Goal: Answer question/provide support: Share knowledge or assist other users

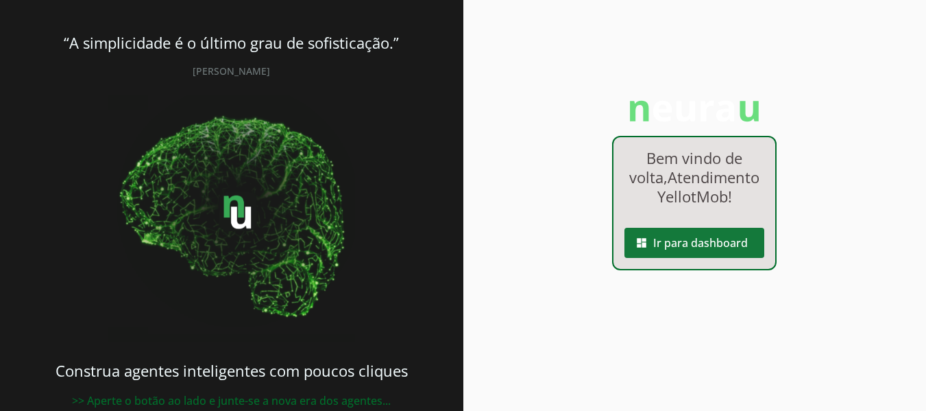
click at [708, 259] on span at bounding box center [695, 242] width 140 height 33
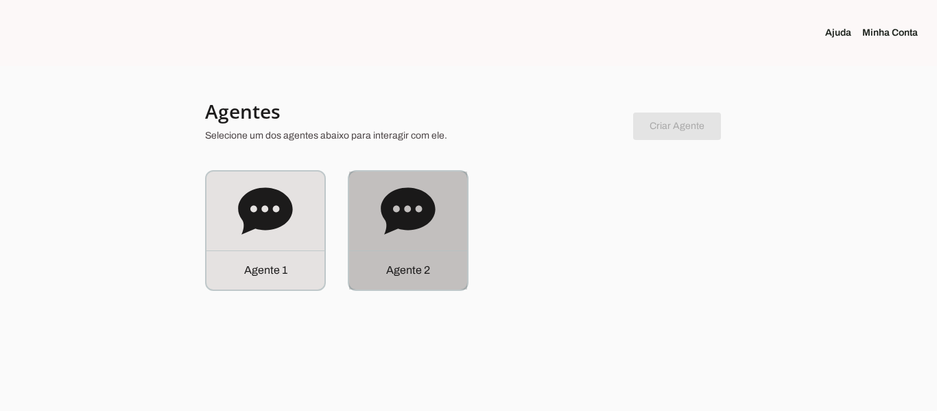
click at [422, 234] on icon at bounding box center [408, 211] width 55 height 55
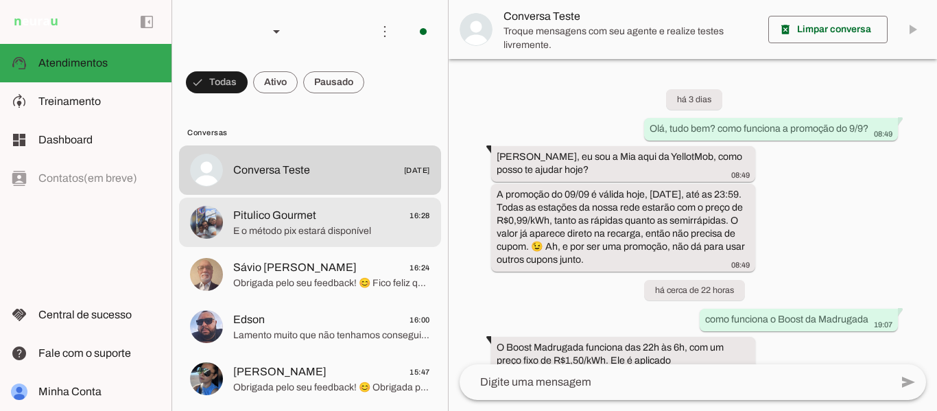
scroll to position [95, 0]
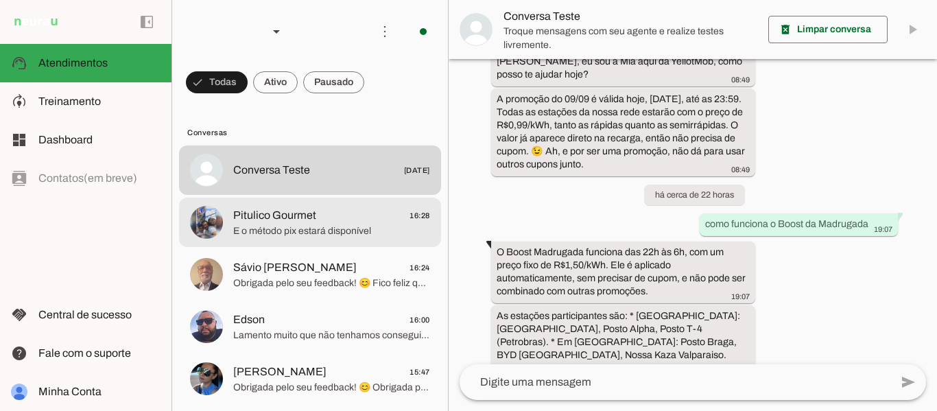
click at [353, 222] on span "Pitulico Gourmet 16:28" at bounding box center [331, 215] width 197 height 17
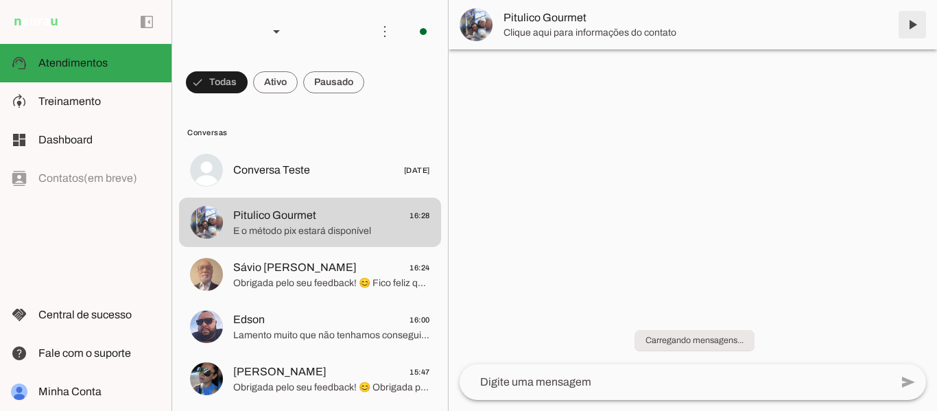
click at [913, 32] on span at bounding box center [912, 24] width 33 height 33
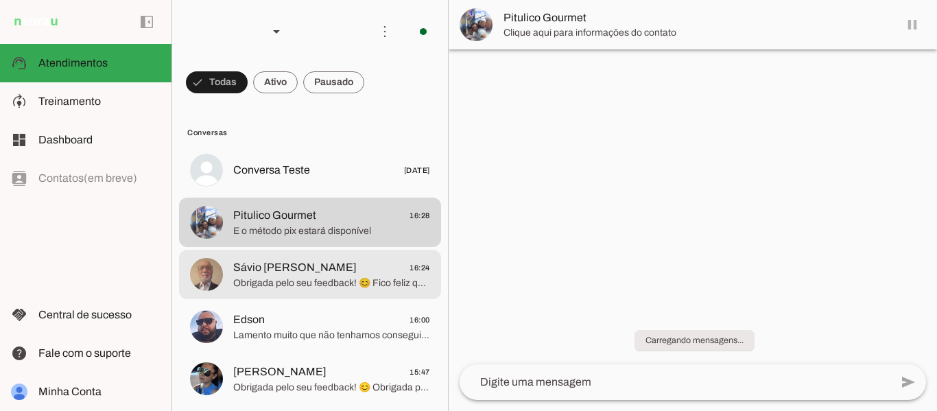
click at [356, 272] on span "Sávio [PERSON_NAME] 16:24" at bounding box center [331, 267] width 197 height 17
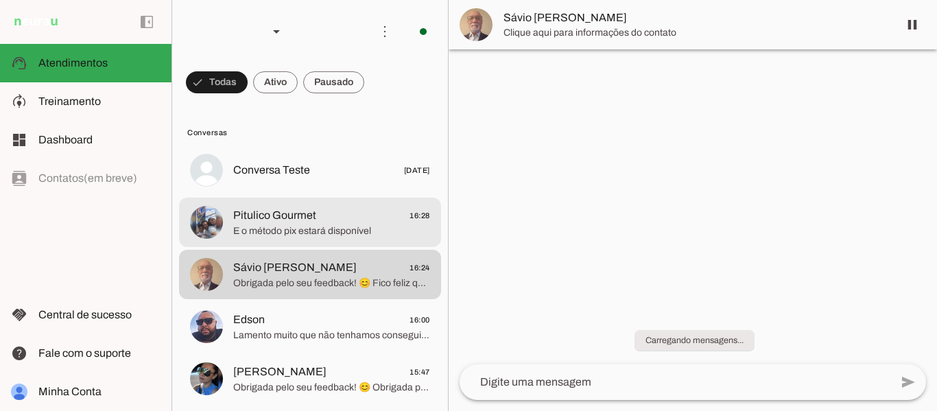
click at [348, 228] on span "E o método pix estará disponível" at bounding box center [331, 231] width 197 height 14
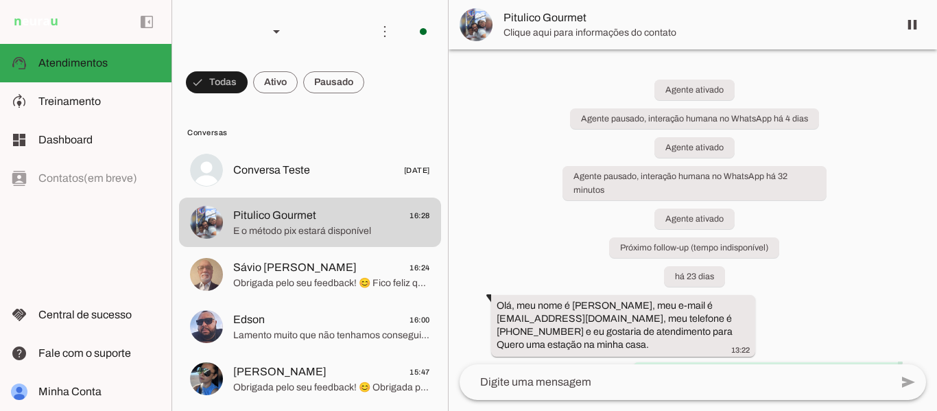
scroll to position [5365, 0]
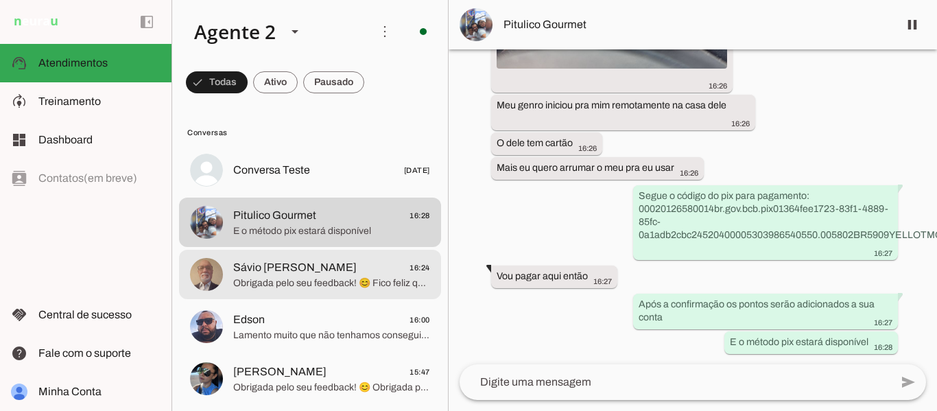
click at [315, 279] on span "Obrigada pelo seu feedback! 😊 Fico feliz que o atendimento tenha sido satisfató…" at bounding box center [331, 283] width 197 height 14
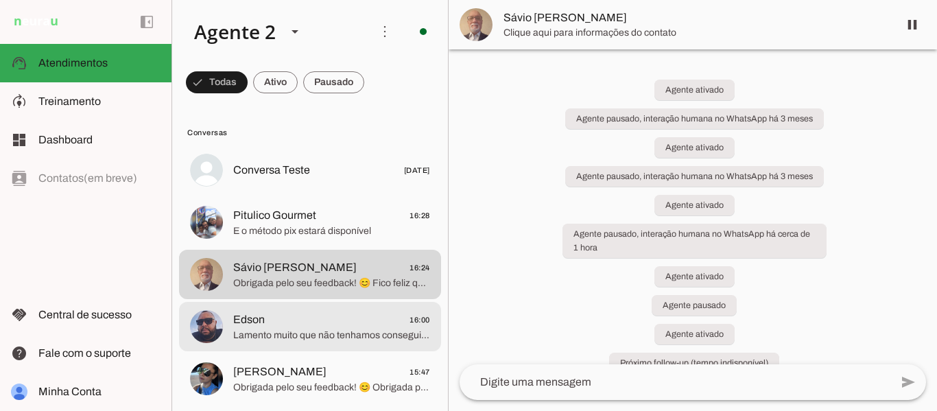
click at [331, 326] on span "Edson 16:00" at bounding box center [331, 319] width 197 height 17
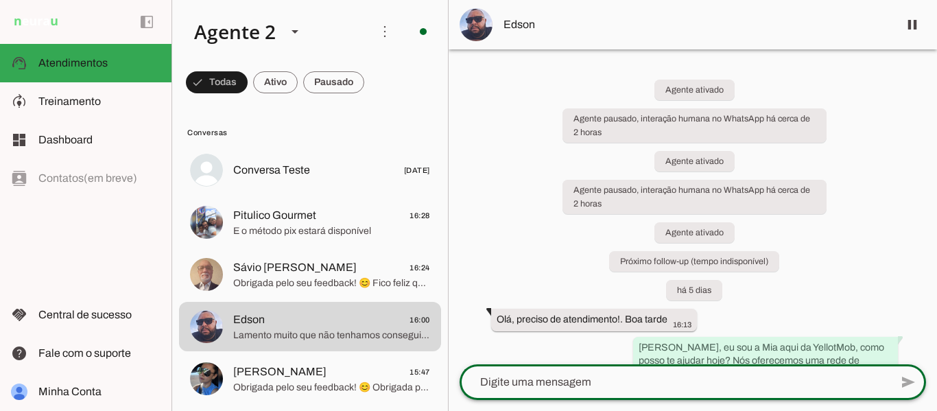
click at [601, 383] on textarea at bounding box center [674, 382] width 431 height 16
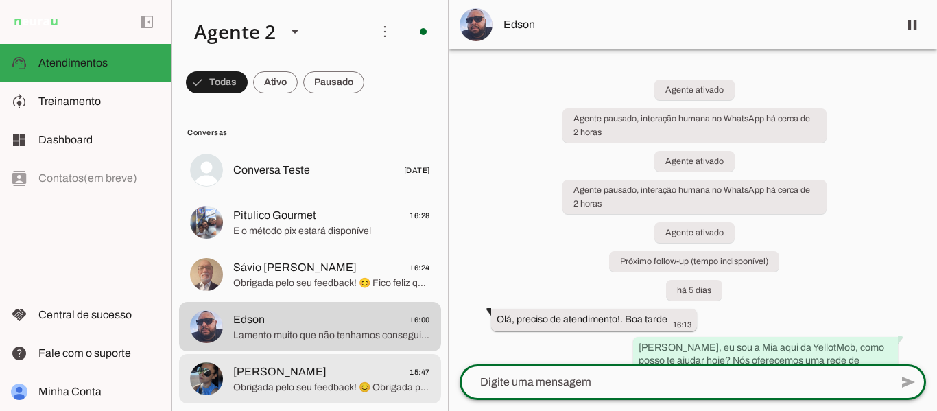
click at [270, 371] on span "[PERSON_NAME]" at bounding box center [279, 371] width 93 height 16
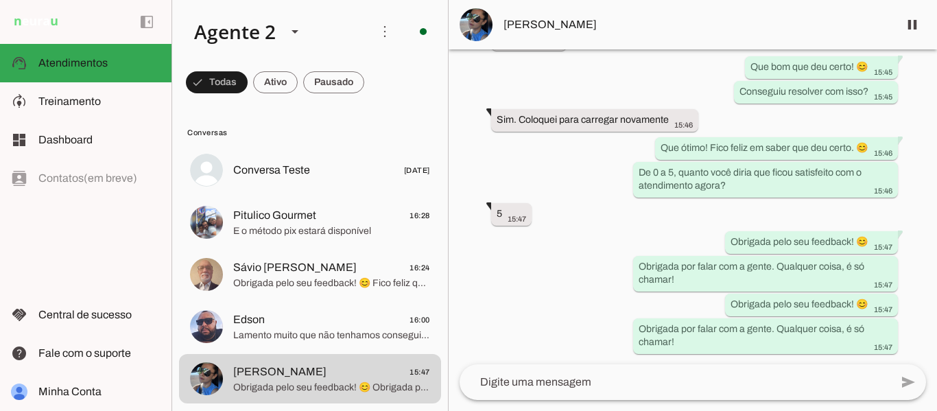
scroll to position [1846, 0]
drag, startPoint x: 680, startPoint y: 286, endPoint x: 630, endPoint y: 269, distance: 52.9
click at [633, 269] on whatsapp-message-bubble "Obrigada por falar com a gente. Qualquer coisa, é só chamar! 15:47" at bounding box center [765, 273] width 265 height 36
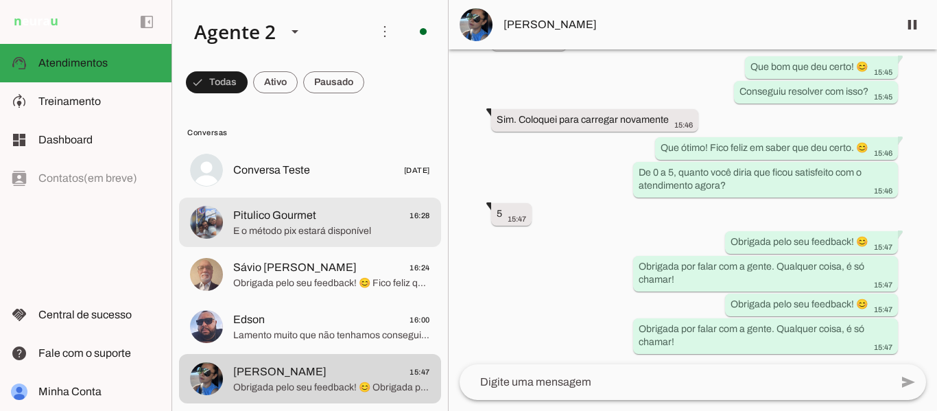
click at [296, 229] on span "E o método pix estará disponível" at bounding box center [331, 231] width 197 height 14
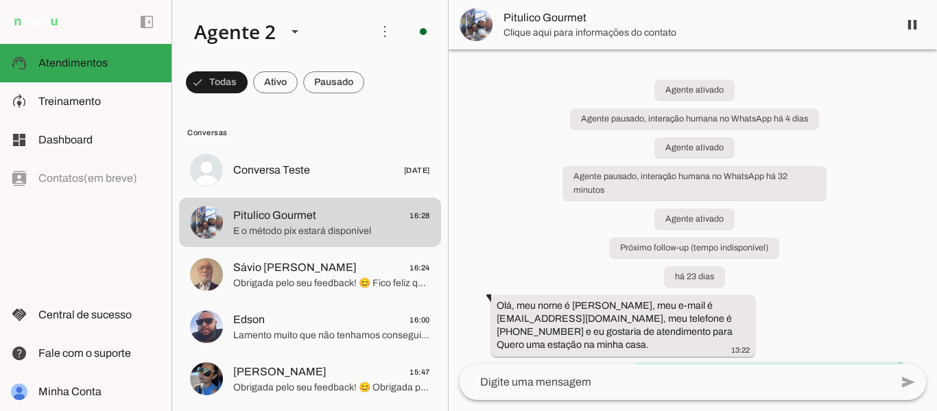
scroll to position [5365, 0]
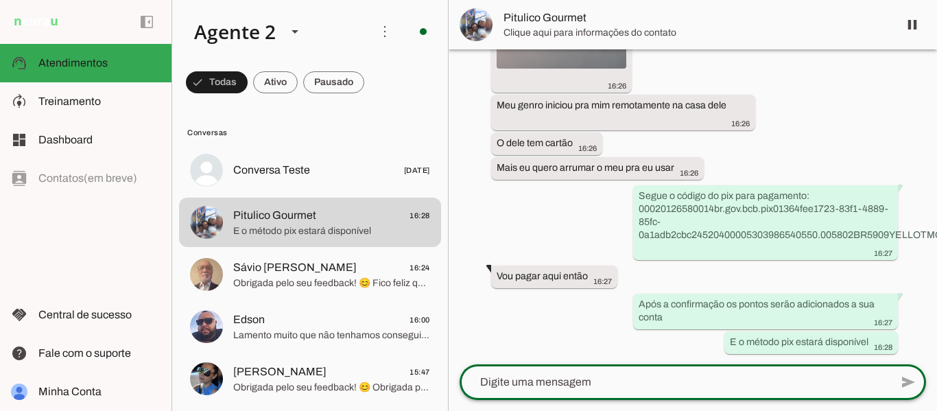
click at [606, 379] on textarea at bounding box center [674, 382] width 431 height 16
type textarea "Obrigada por falar com a gente. Qualquer coisa, é só chamar!"
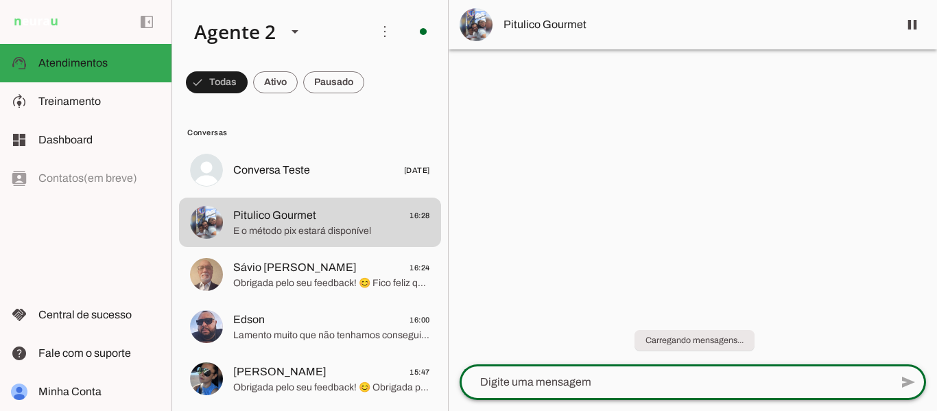
drag, startPoint x: 934, startPoint y: 69, endPoint x: 931, endPoint y: 350, distance: 281.2
click at [926, 350] on div "Carregando mensagens..." at bounding box center [692, 332] width 488 height 64
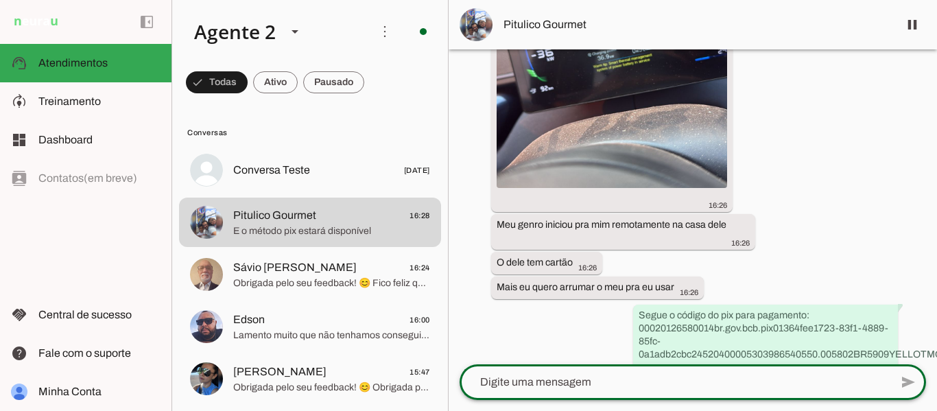
scroll to position [5419, 0]
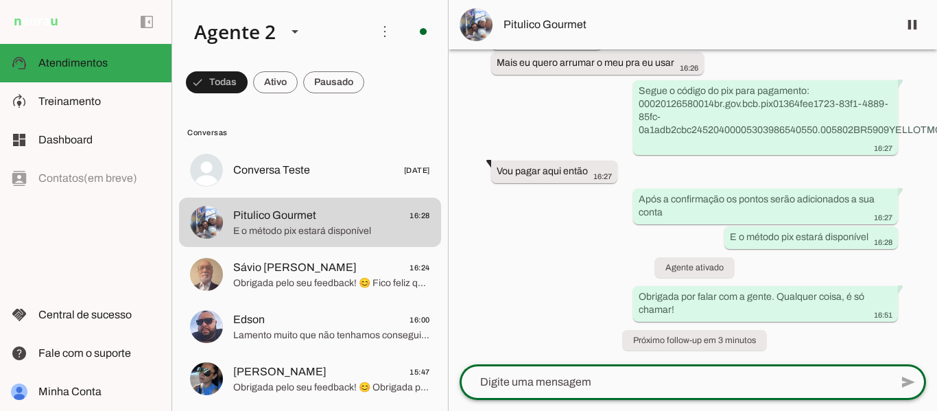
click at [671, 379] on textarea at bounding box center [674, 382] width 431 height 16
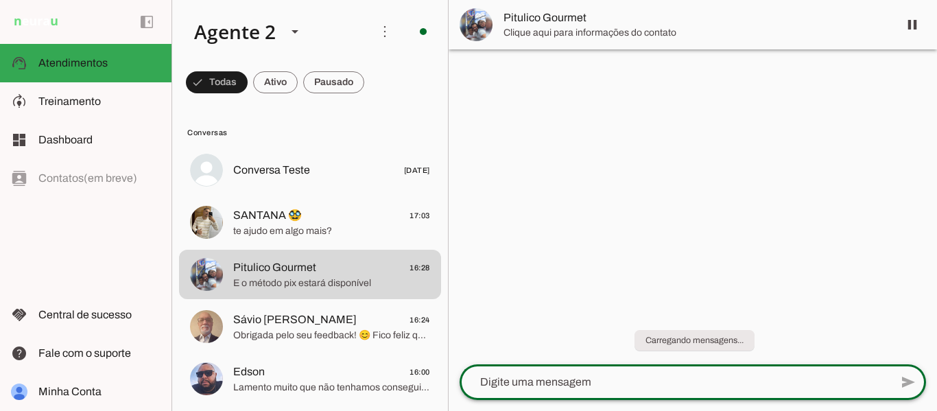
scroll to position [0, 0]
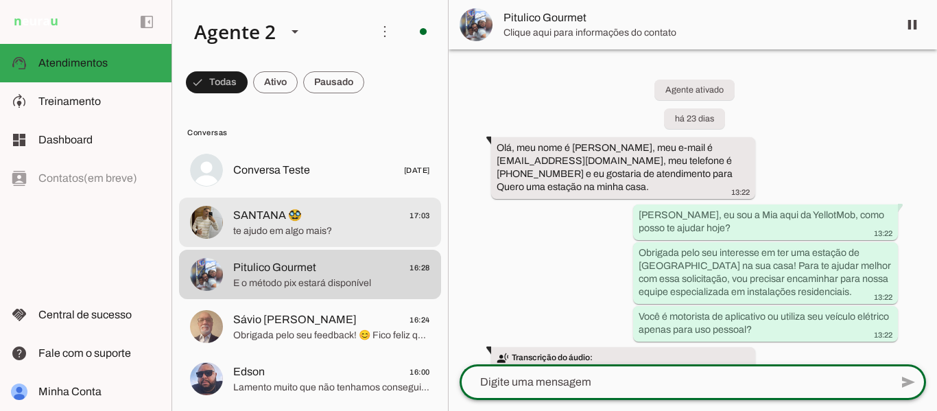
click at [361, 213] on span "SANTANA 🥸 17:03" at bounding box center [331, 215] width 197 height 17
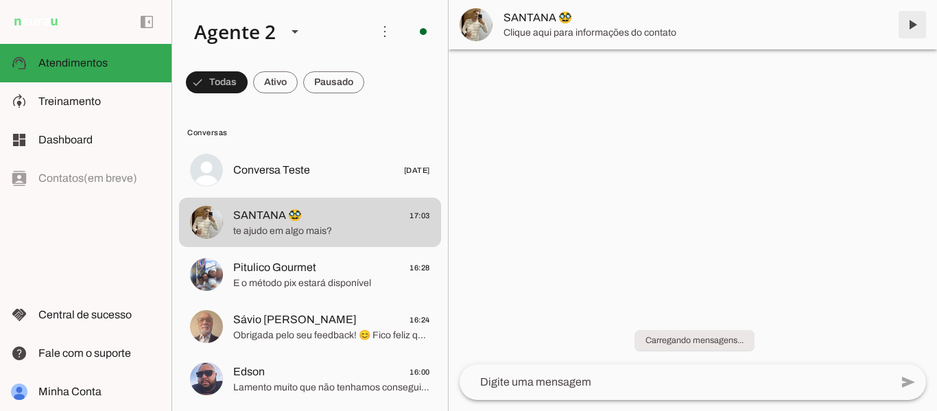
click at [909, 26] on span at bounding box center [912, 24] width 33 height 33
click at [877, 169] on chat-widget "pause O agente está respondendo mensagens. Caso novas mensagens sejam enviadas …" at bounding box center [692, 205] width 488 height 411
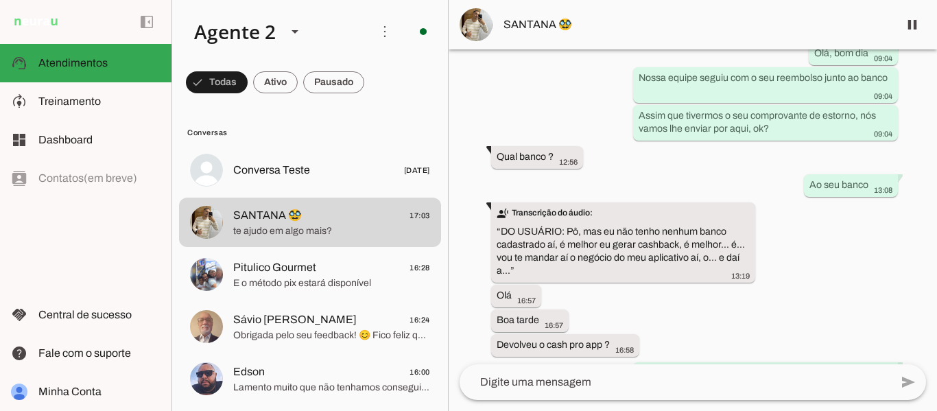
scroll to position [7663, 0]
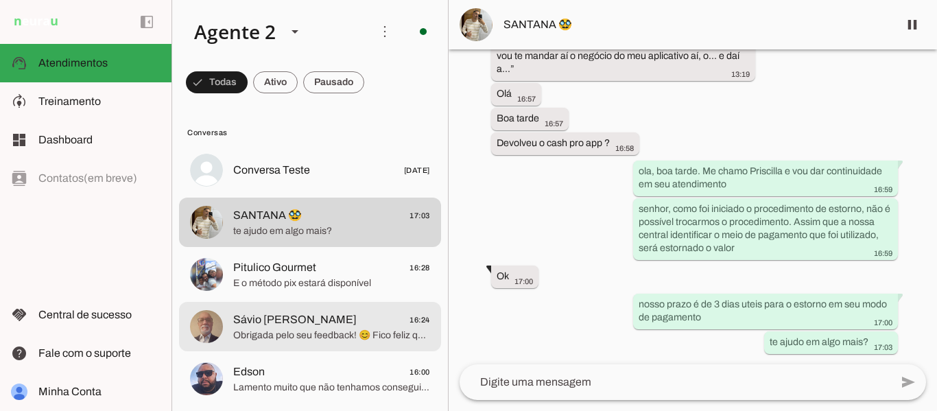
click at [311, 332] on span "Obrigada pelo seu feedback! 😊 Fico feliz que o atendimento tenha sido satisfató…" at bounding box center [331, 335] width 197 height 14
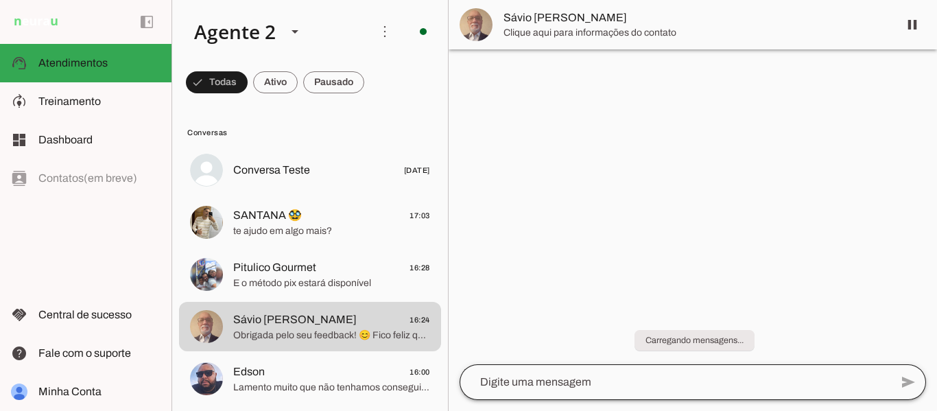
scroll to position [3826, 0]
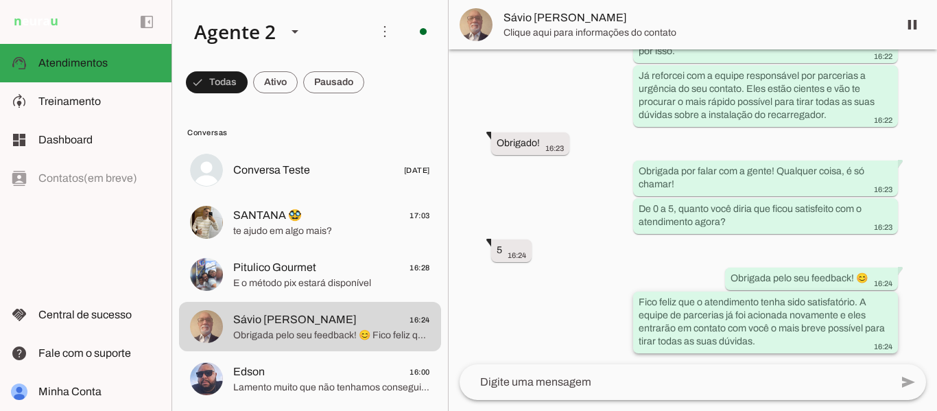
click at [758, 344] on div "Fico feliz que o atendimento tenha sido satisfatório. A equipe de parcerias já …" at bounding box center [765, 324] width 254 height 56
drag, startPoint x: 684, startPoint y: 184, endPoint x: 634, endPoint y: 165, distance: 52.7
click at [634, 165] on whatsapp-message-bubble "Obrigada por falar com a gente! Qualquer coisa, é só chamar! 16:23" at bounding box center [765, 178] width 265 height 36
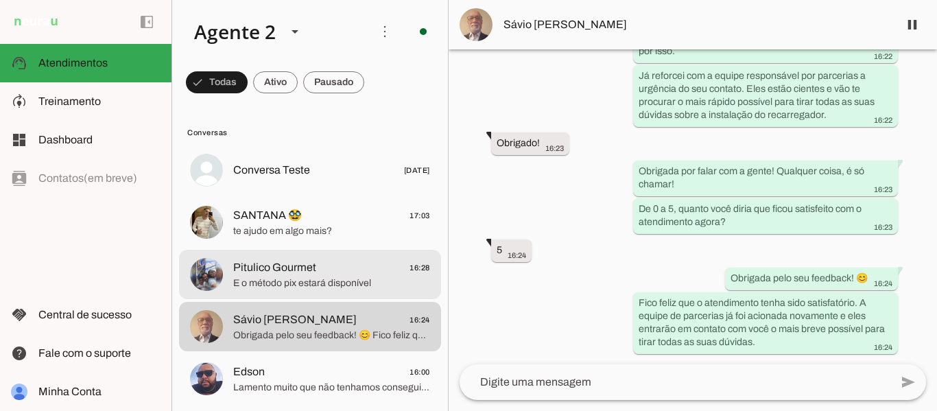
click at [283, 270] on span "Pitulico Gourmet" at bounding box center [274, 267] width 83 height 16
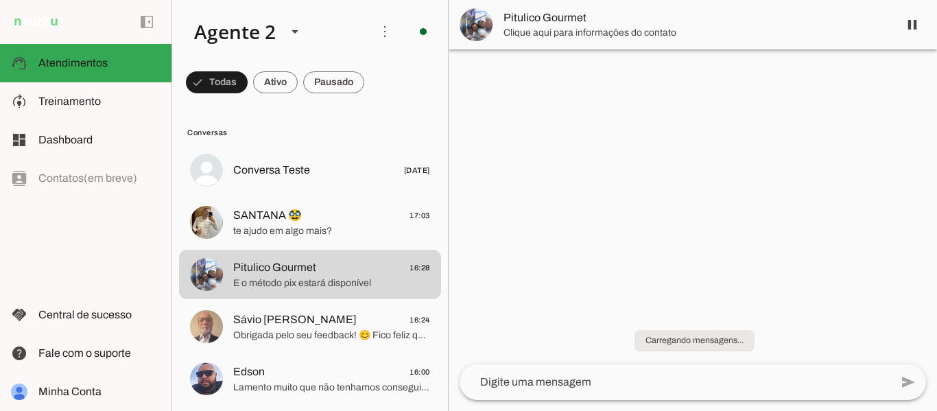
scroll to position [5419, 0]
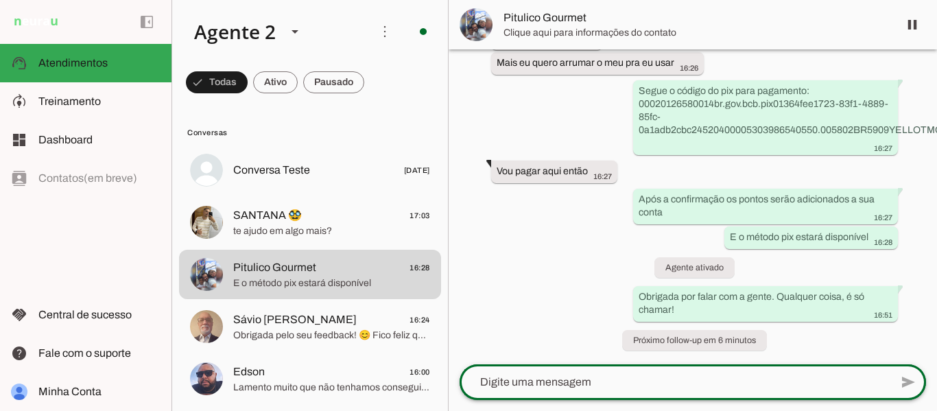
click at [626, 392] on div at bounding box center [674, 382] width 431 height 36
click at [799, 370] on div at bounding box center [674, 382] width 431 height 36
click at [791, 378] on textarea at bounding box center [674, 382] width 431 height 16
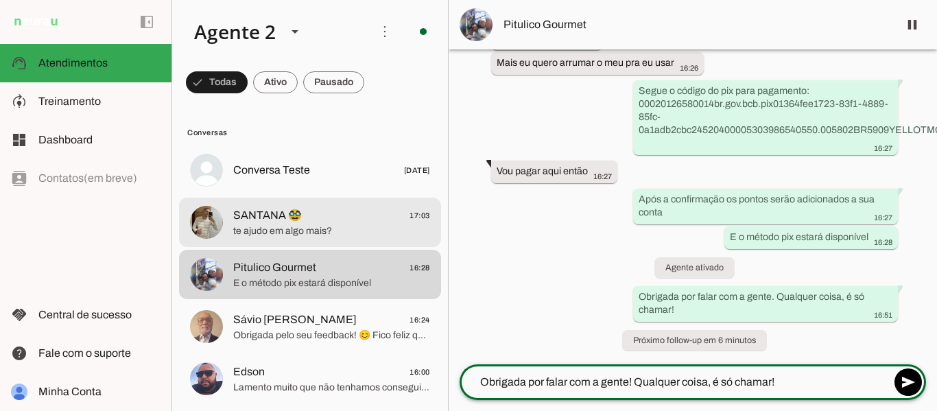
type textarea "Obrigada por falar com a gente! Qualquer coisa, é só chamar!"
type md-outlined-text-field "Obrigada por falar com a gente! Qualquer coisa, é só chamar!"
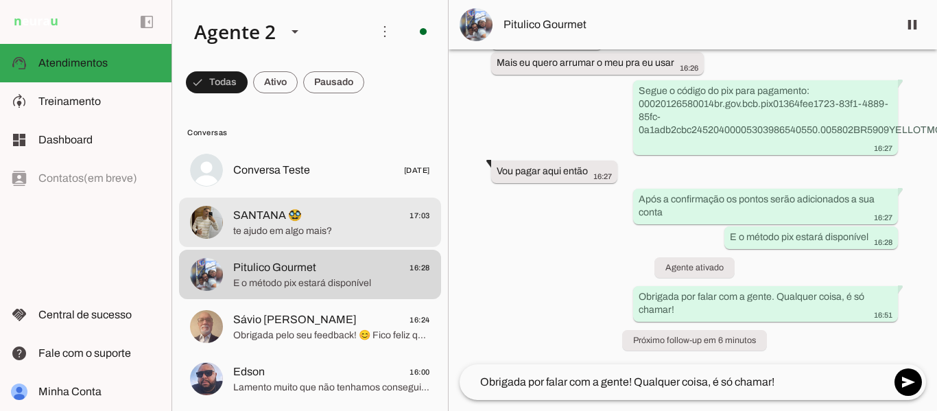
click at [356, 239] on md-item "SANTANA 🥸 17:03 te ajudo em algo mais?" at bounding box center [310, 221] width 262 height 49
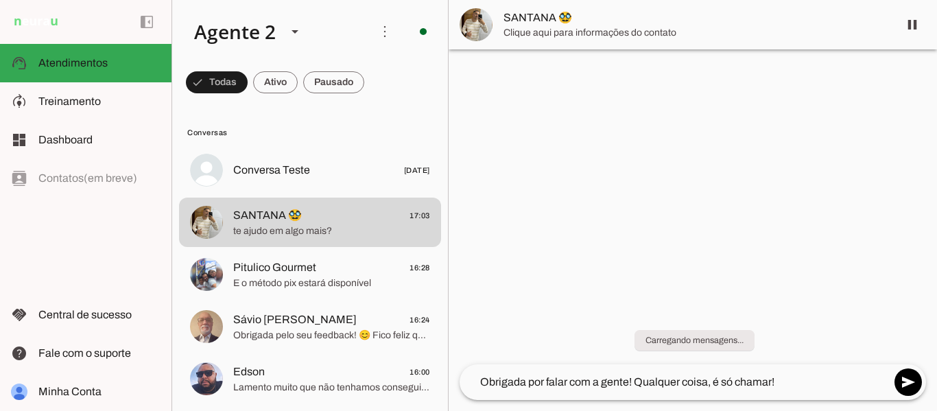
click at [797, 385] on textarea "Obrigada por falar com a gente! Qualquer coisa, é só chamar!" at bounding box center [674, 382] width 431 height 16
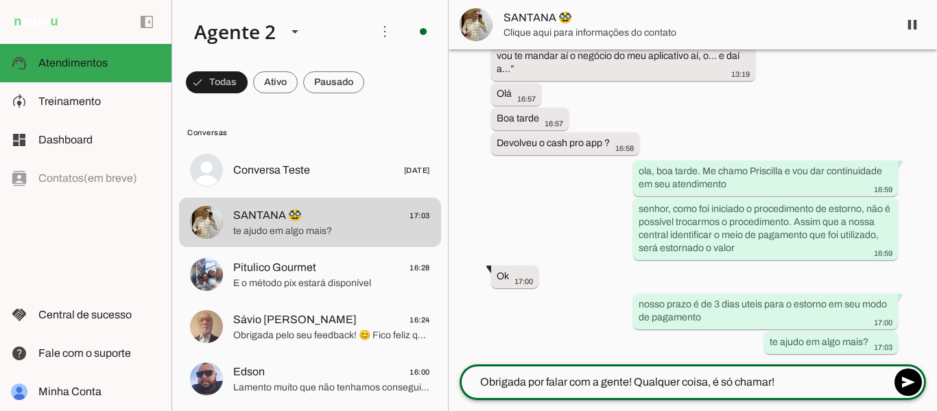
scroll to position [7663, 0]
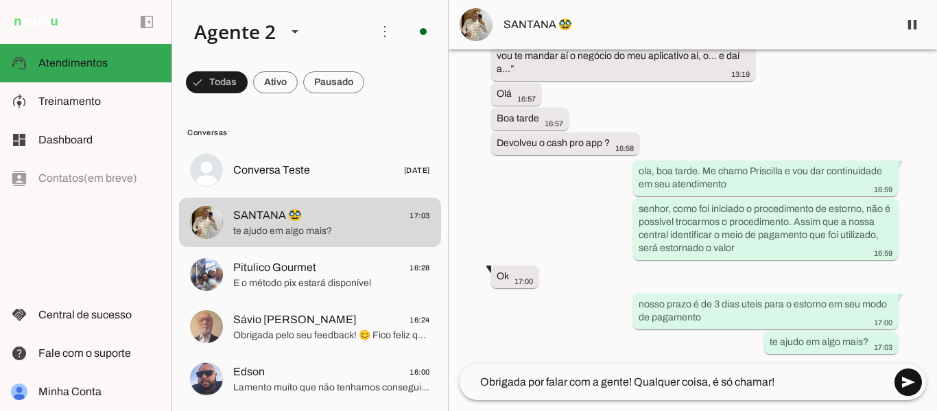
click at [909, 384] on span at bounding box center [907, 382] width 33 height 33
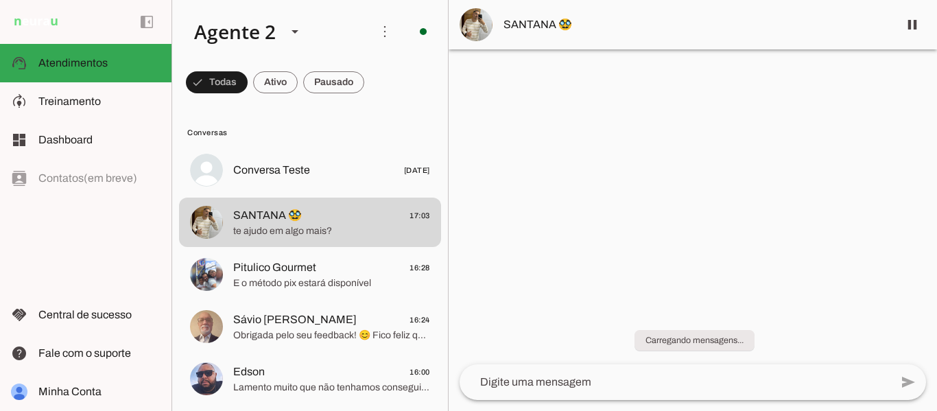
scroll to position [0, 0]
drag, startPoint x: 931, startPoint y: 62, endPoint x: 936, endPoint y: 369, distance: 306.6
click at [926, 369] on chat-widget "pause O agente está respondendo mensagens. Caso novas mensagens sejam enviadas …" at bounding box center [692, 205] width 488 height 411
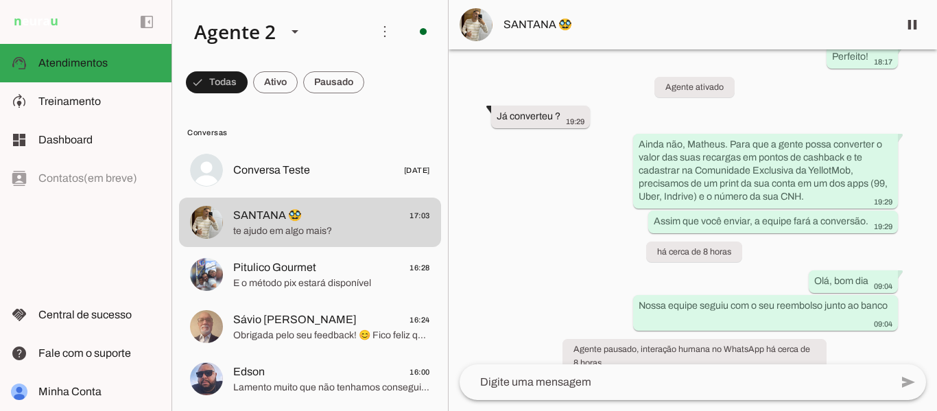
scroll to position [7734, 0]
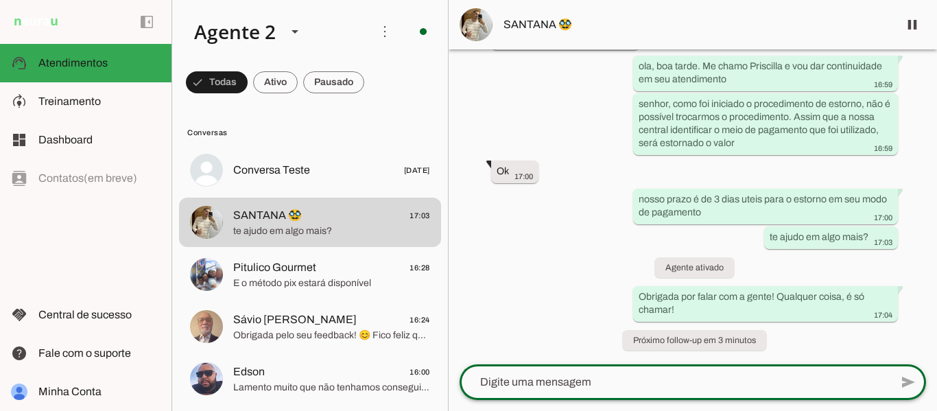
click at [637, 380] on textarea at bounding box center [674, 382] width 431 height 16
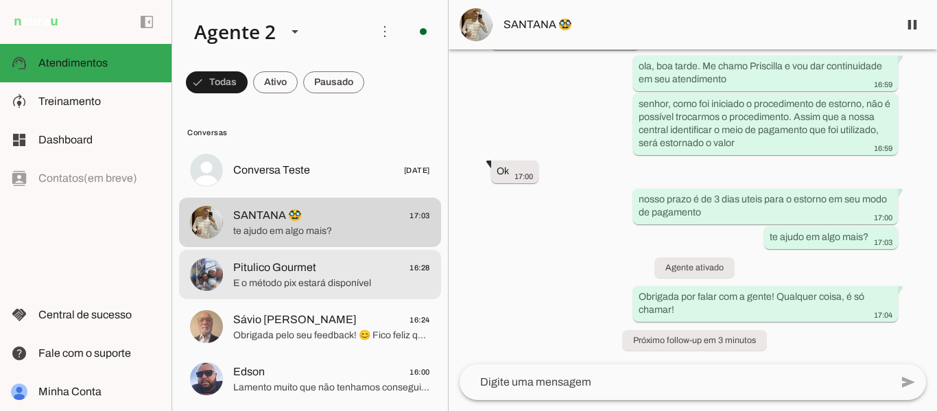
click at [359, 280] on span "E o método pix estará disponível" at bounding box center [331, 283] width 197 height 14
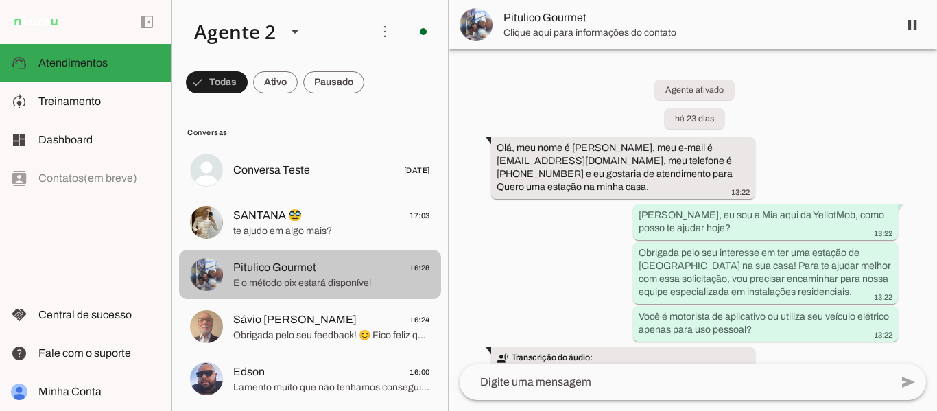
scroll to position [5419, 0]
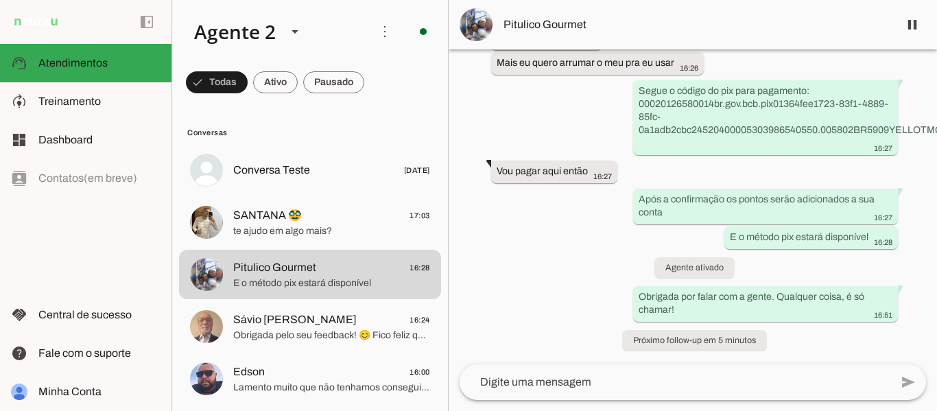
click at [926, 357] on div "Agente ativado há 23 dias Olá, meu nome é [PERSON_NAME], meu e-mail é [EMAIL_AD…" at bounding box center [692, 206] width 488 height 315
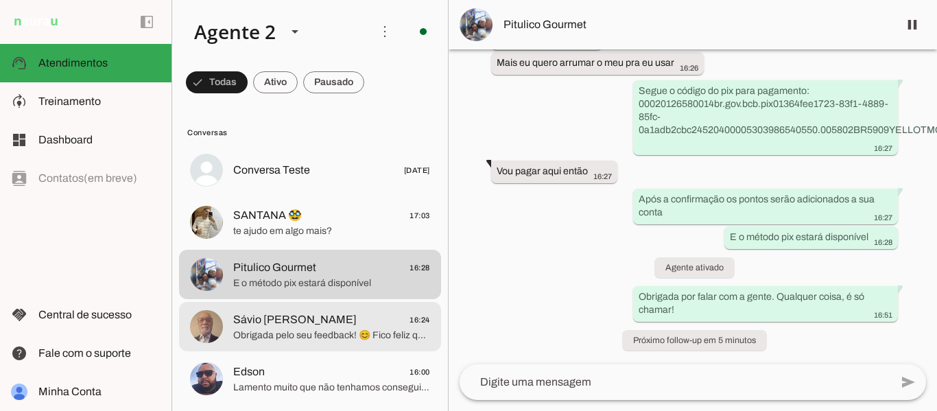
click at [327, 339] on span "Obrigada pelo seu feedback! 😊 Fico feliz que o atendimento tenha sido satisfató…" at bounding box center [331, 335] width 197 height 14
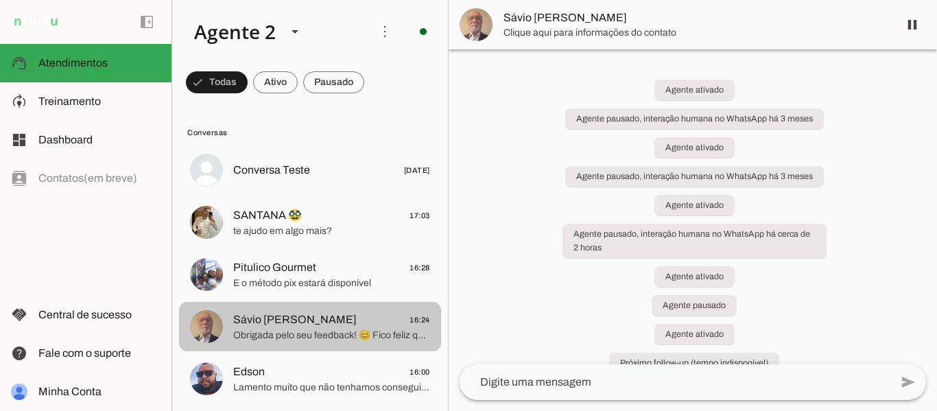
scroll to position [3826, 0]
